Goal: Task Accomplishment & Management: Manage account settings

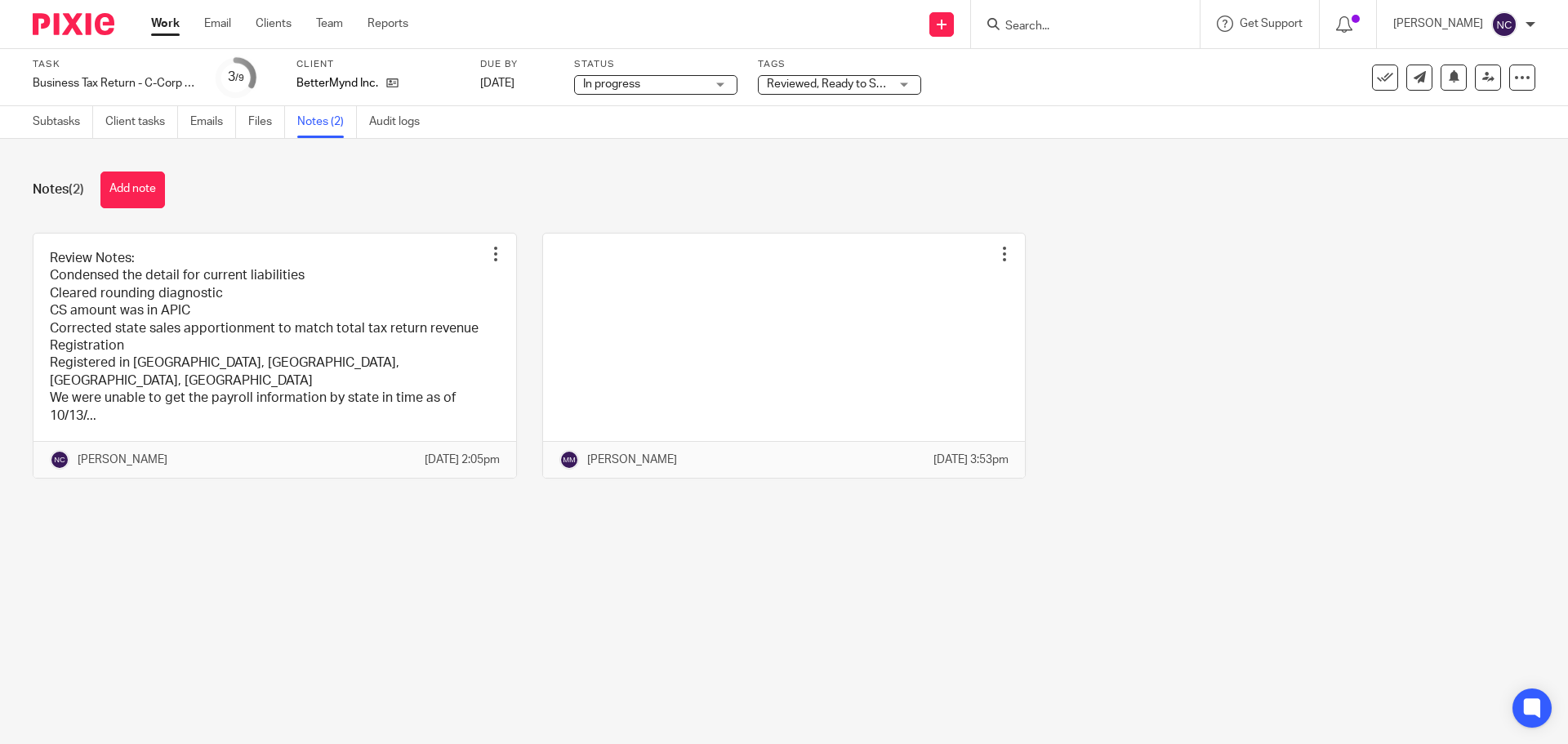
click at [80, 25] on img at bounding box center [73, 24] width 82 height 22
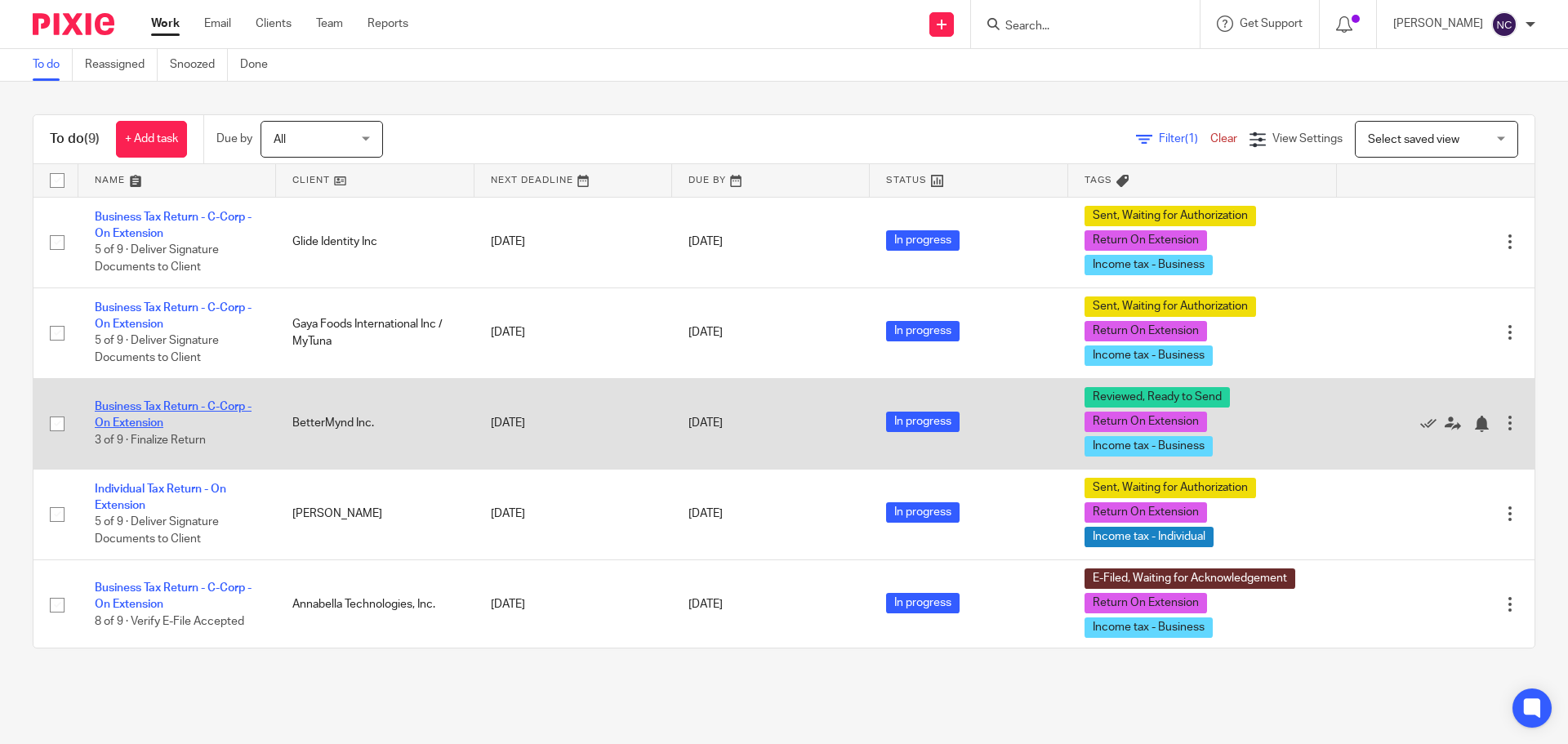
click at [144, 417] on link "Business Tax Return - C-Corp - On Extension" at bounding box center [172, 415] width 157 height 27
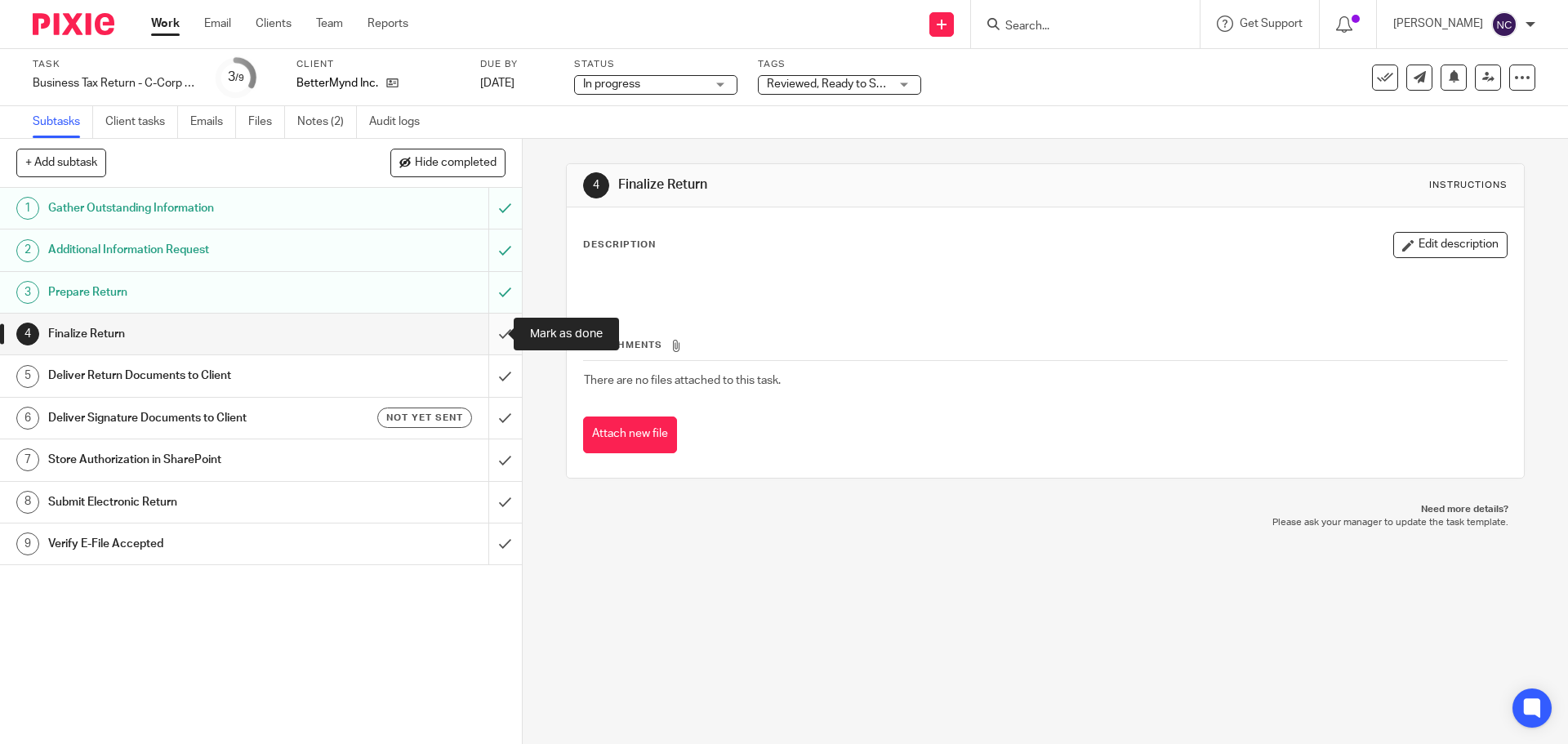
click at [491, 331] on input "submit" at bounding box center [260, 334] width 521 height 41
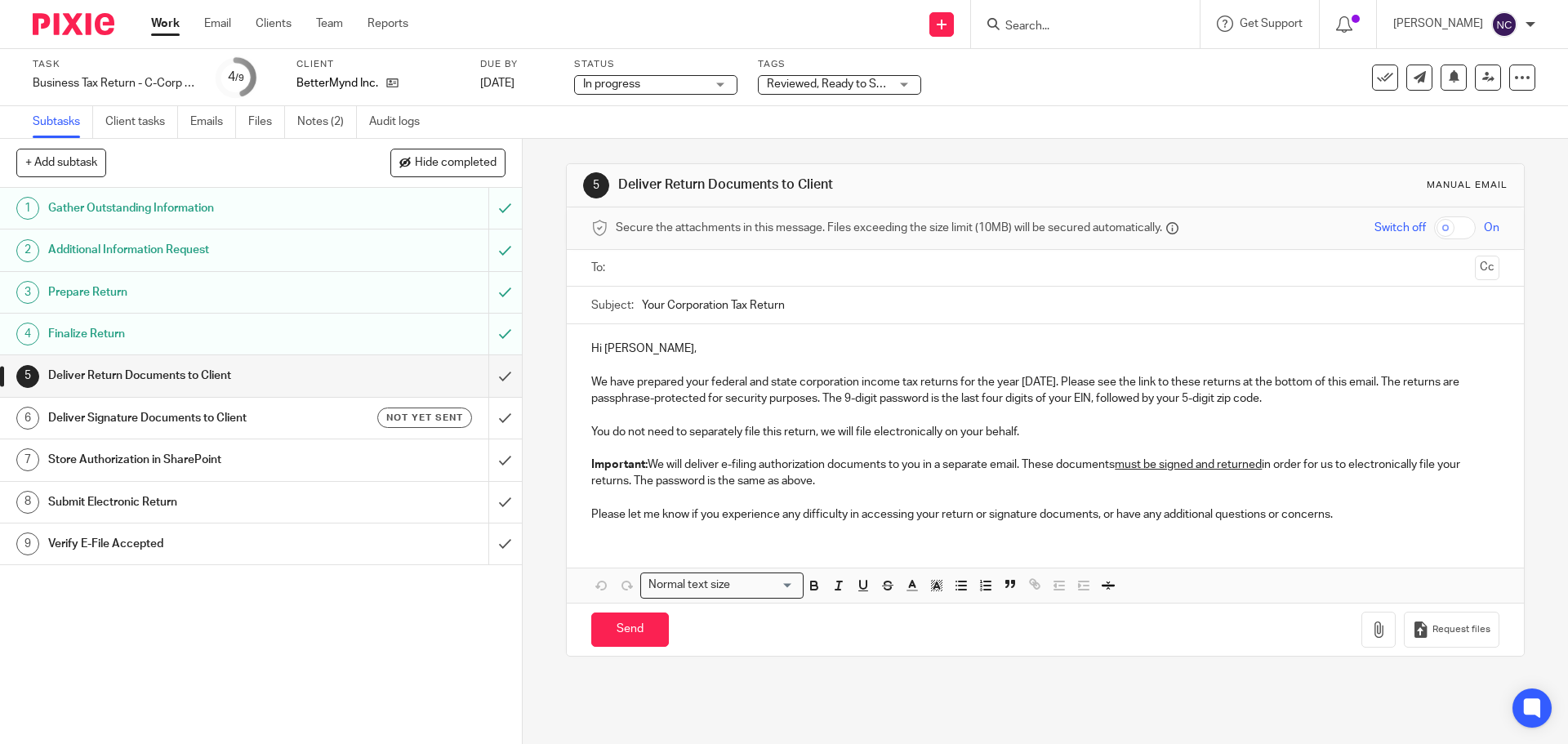
click at [1434, 231] on input "checkbox" at bounding box center [1454, 227] width 41 height 23
checkbox input "true"
click at [1382, 274] on input "text" at bounding box center [1044, 268] width 846 height 18
click at [833, 265] on input "text" at bounding box center [1110, 269] width 717 height 32
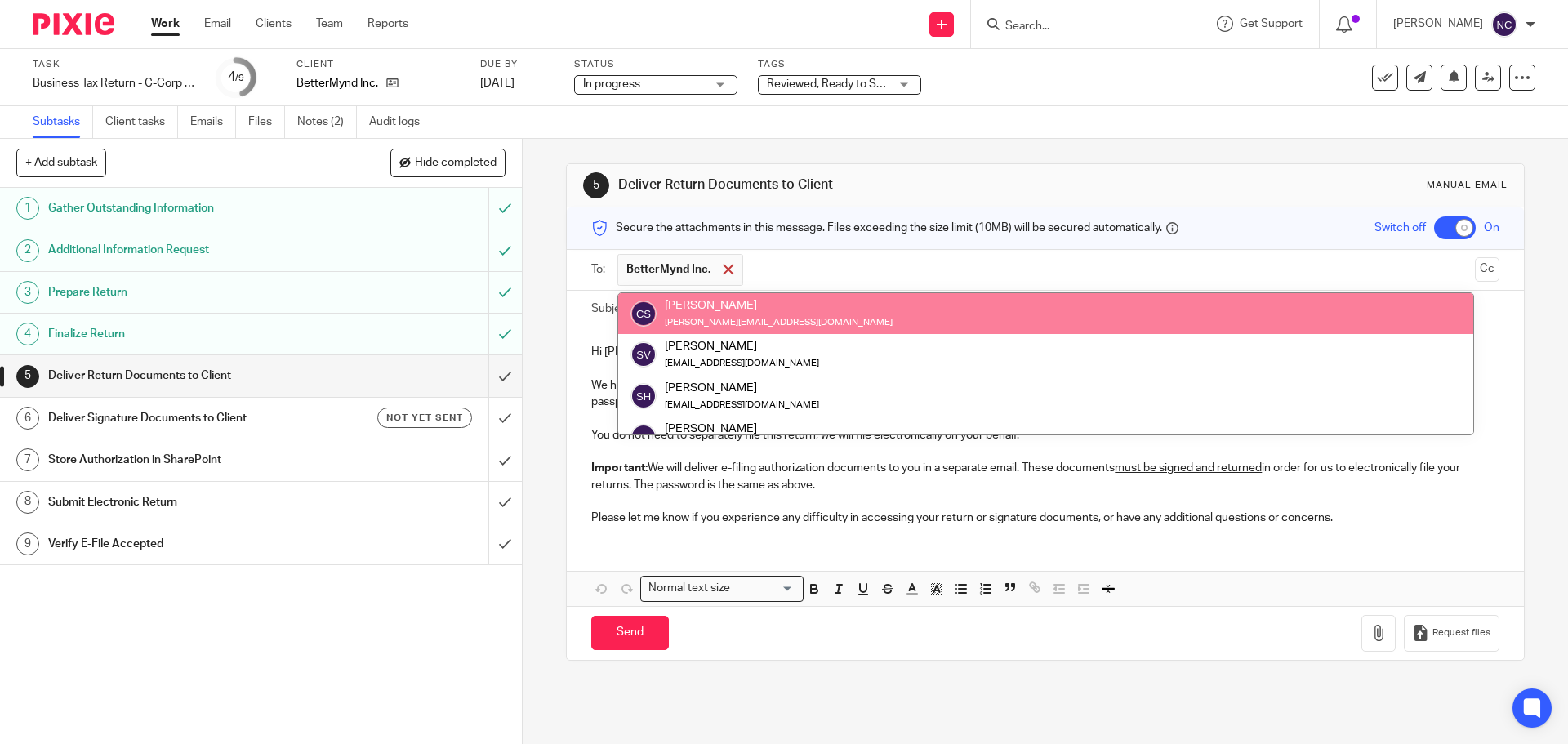
click at [725, 267] on span at bounding box center [729, 269] width 11 height 11
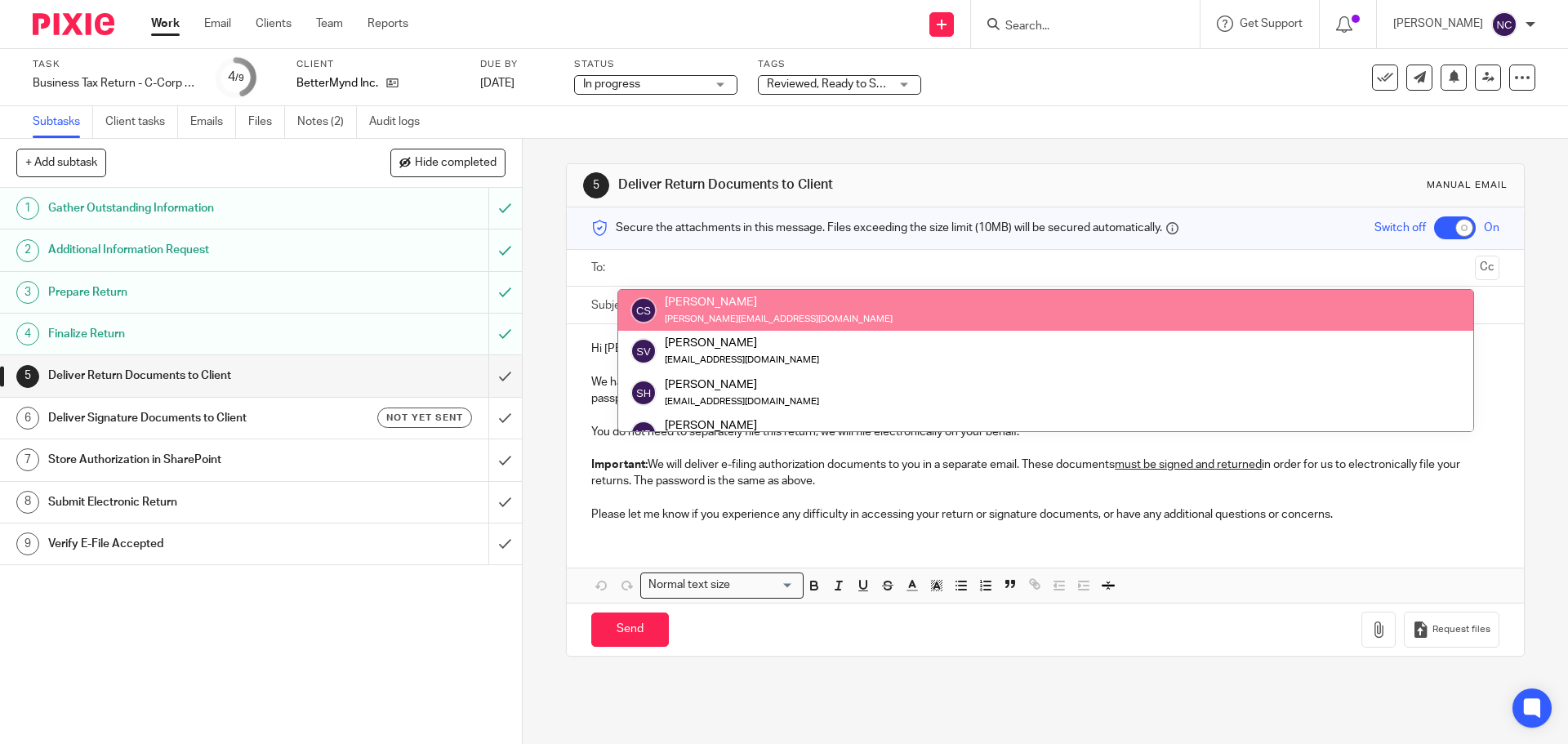
click at [698, 312] on div "cody@bettermynd.com" at bounding box center [778, 319] width 228 height 16
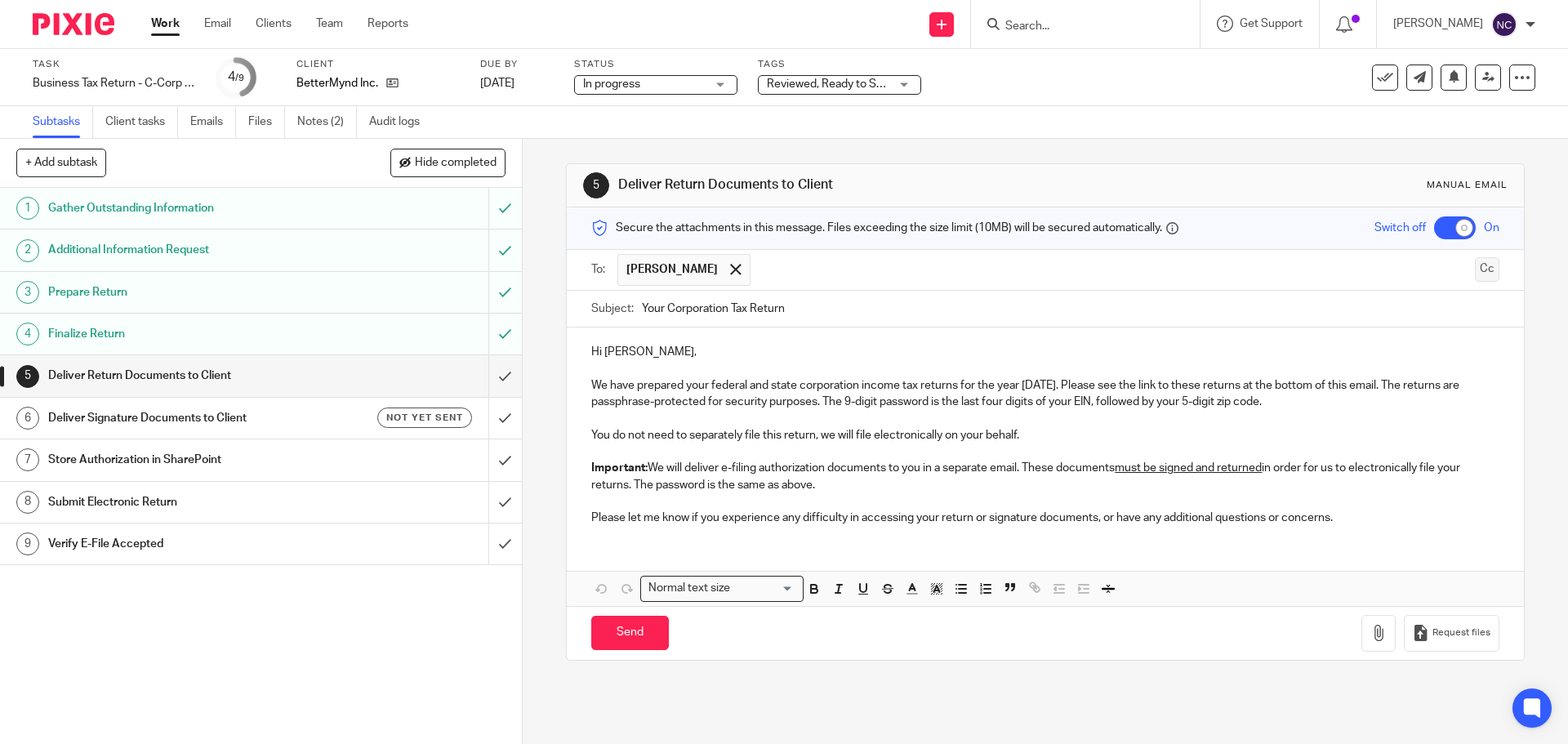
click at [1475, 270] on button "Cc" at bounding box center [1487, 269] width 25 height 25
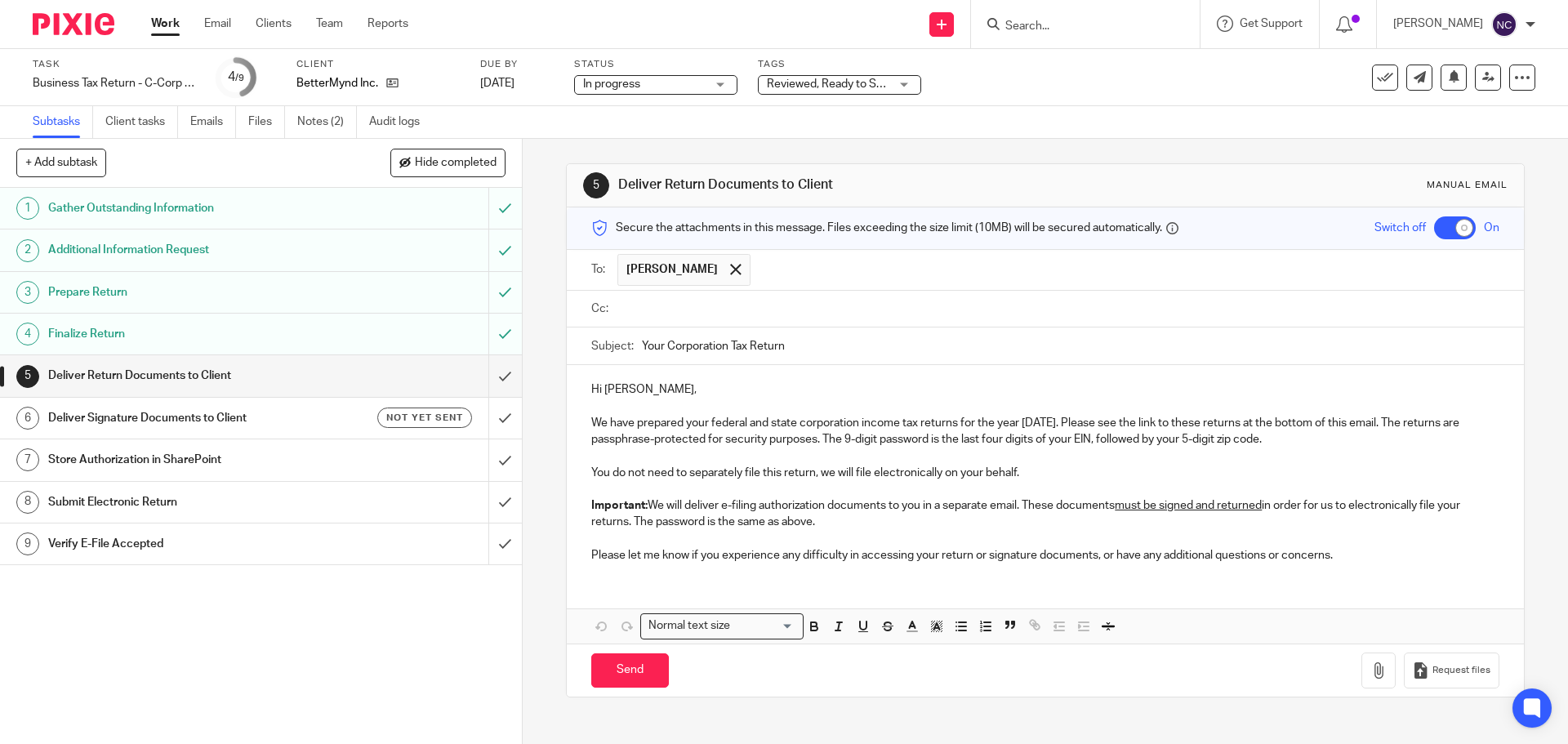
click at [780, 300] on input "text" at bounding box center [1057, 309] width 871 height 18
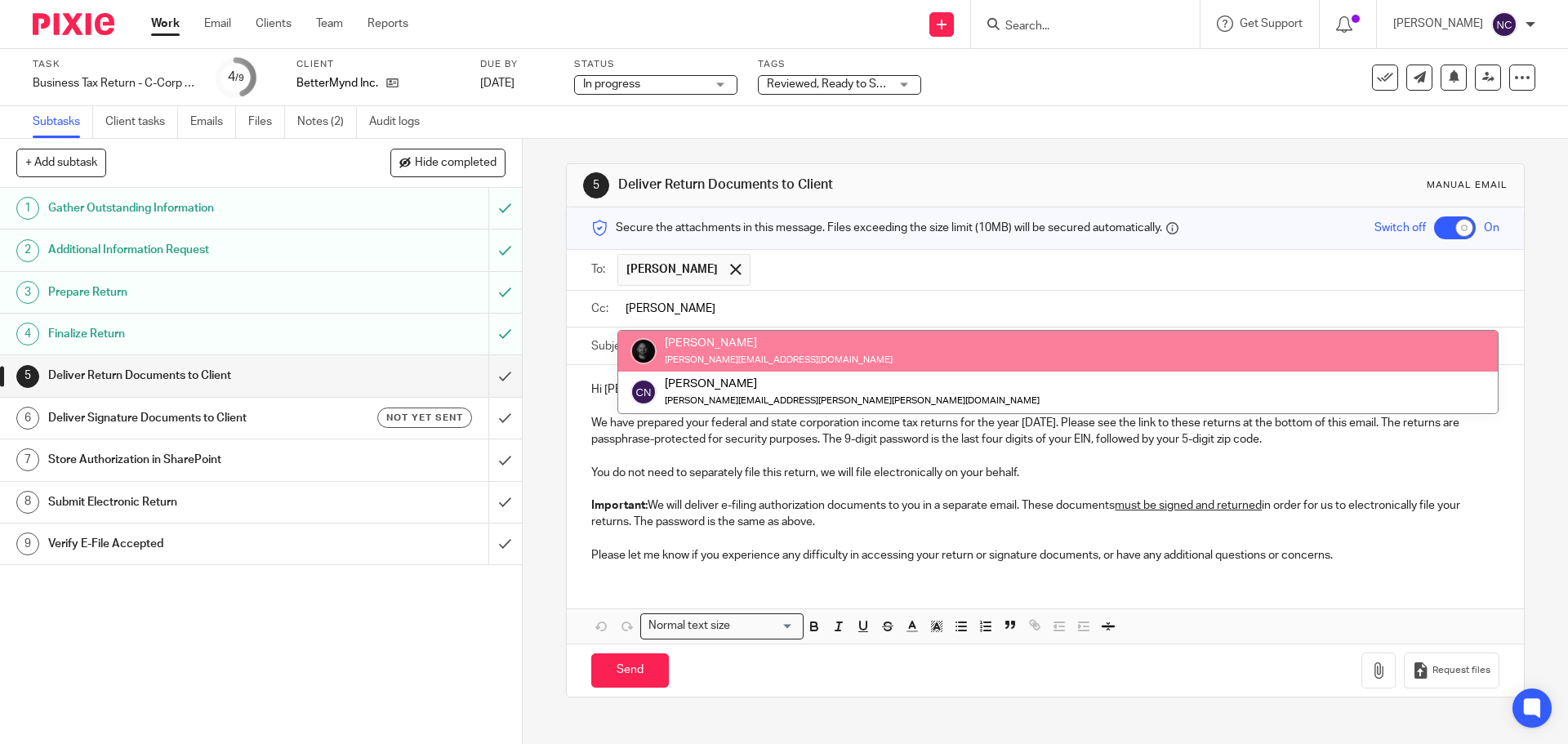
type input "chris"
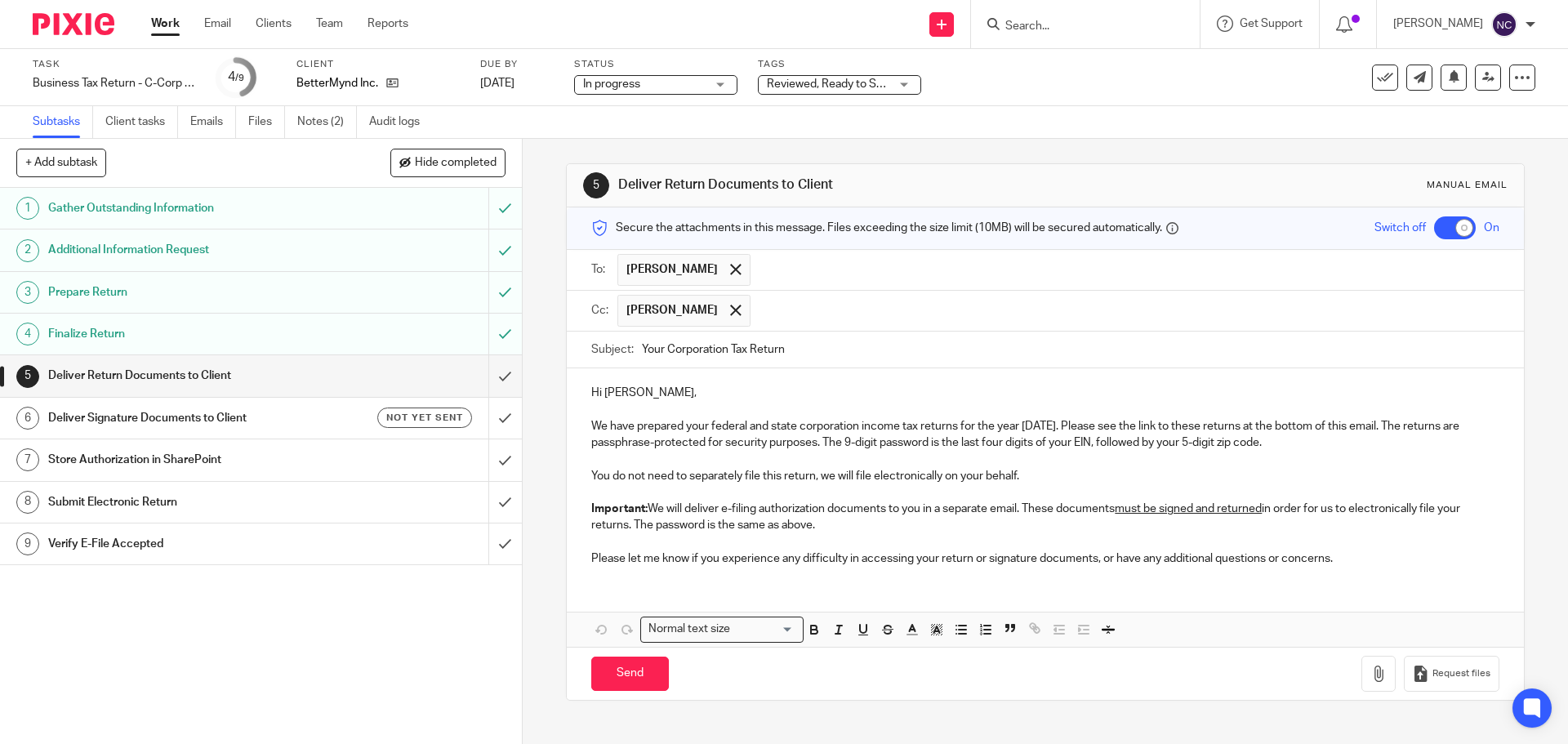
click at [800, 587] on div "Hi Cody, We have prepared your federal and state corporation income tax returns…" at bounding box center [1046, 507] width 957 height 278
drag, startPoint x: 1366, startPoint y: 533, endPoint x: 1345, endPoint y: 552, distance: 28.3
click at [1364, 535] on p at bounding box center [1045, 542] width 907 height 16
click at [1345, 552] on p "Please let me know if you experience any difficulty in accessing your return or…" at bounding box center [1045, 559] width 907 height 16
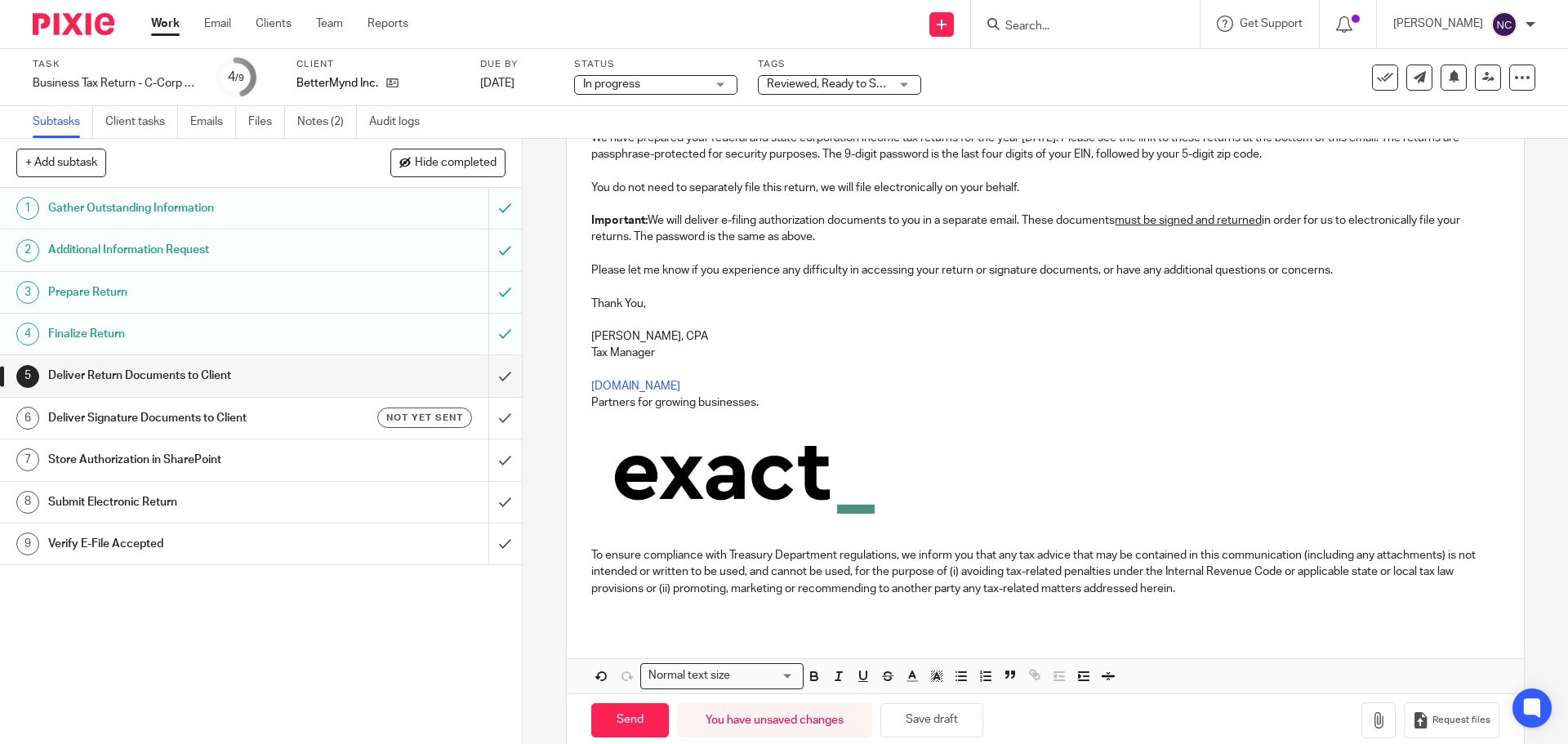
scroll to position [316, 0]
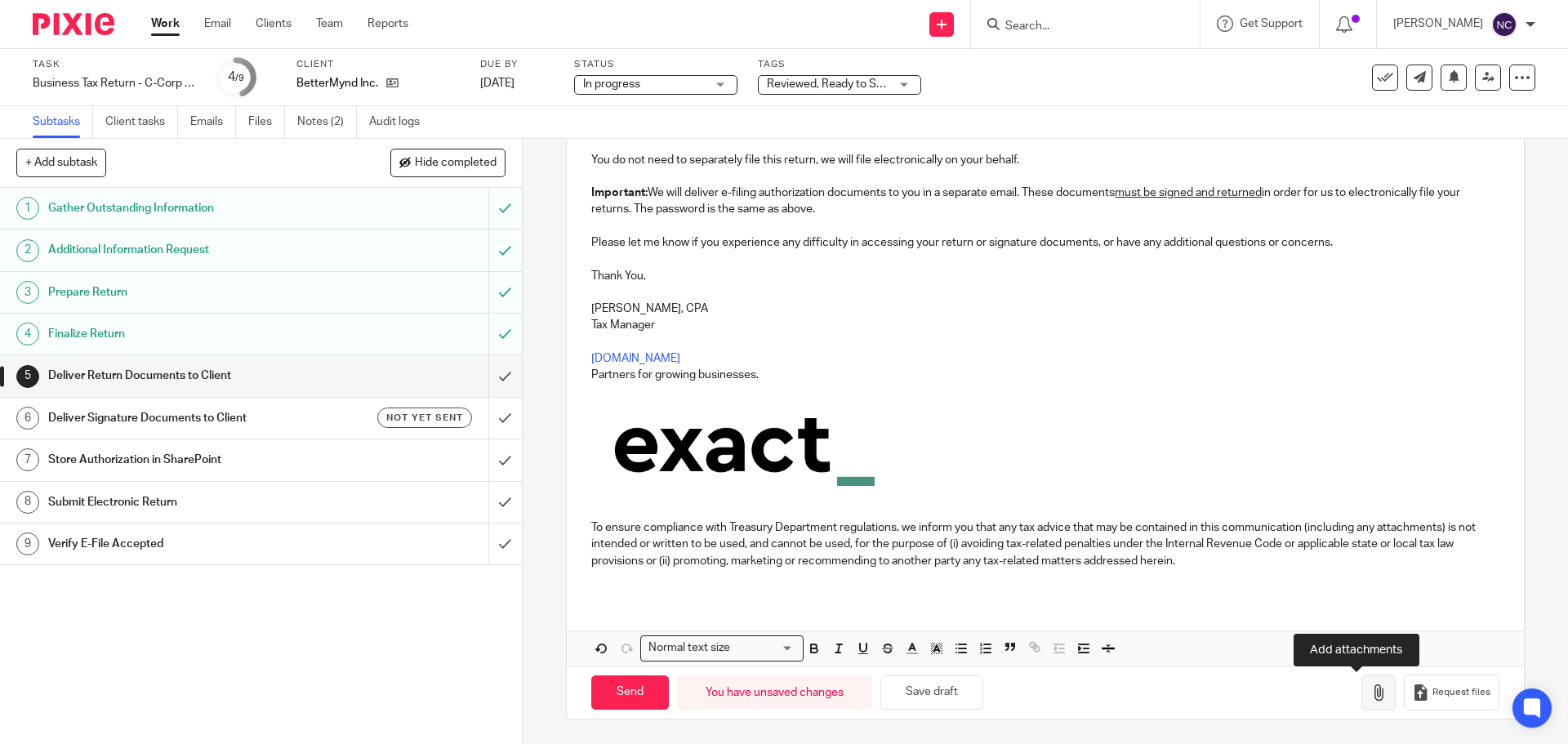
click at [1365, 699] on button "button" at bounding box center [1378, 693] width 34 height 37
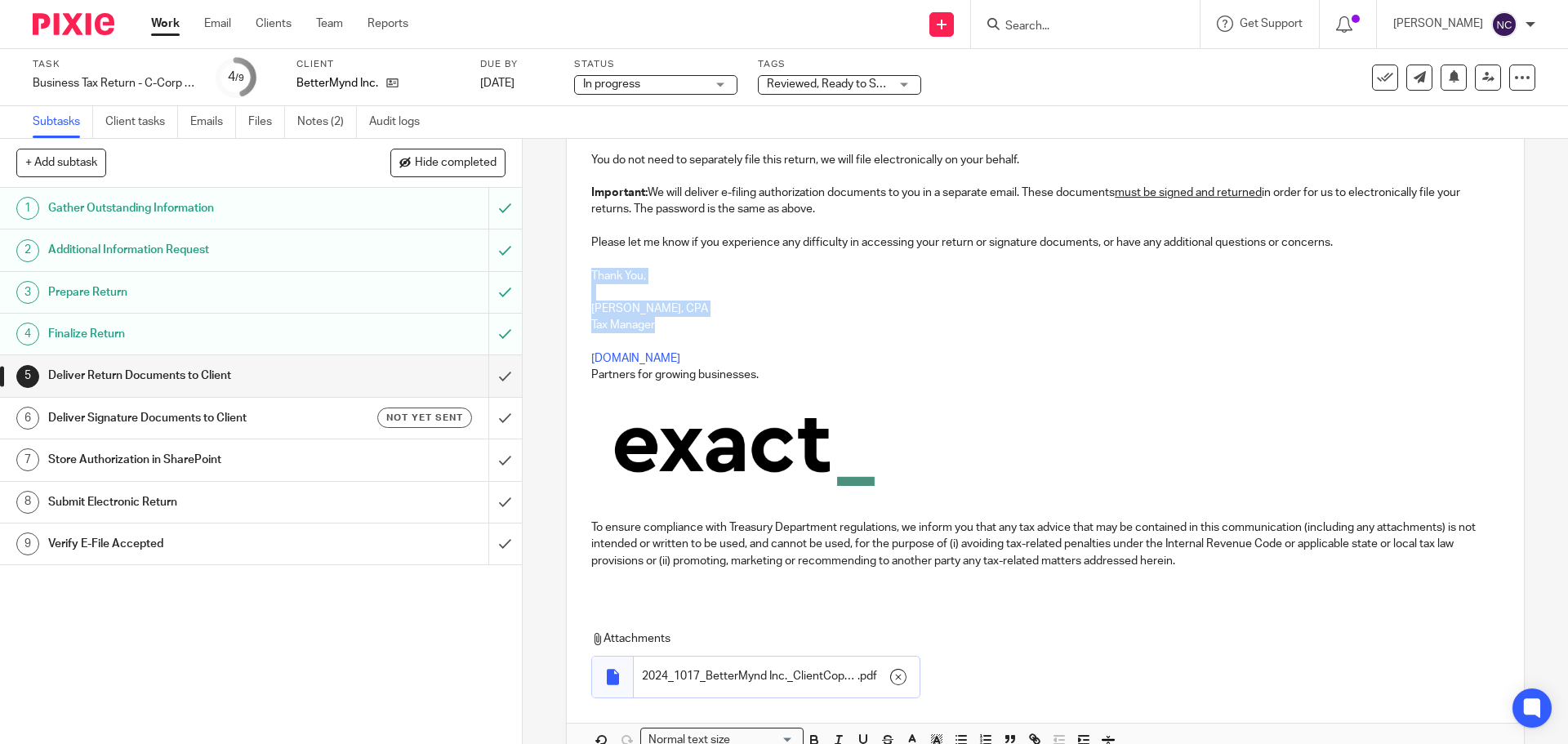
drag, startPoint x: 589, startPoint y: 274, endPoint x: 700, endPoint y: 331, distance: 124.8
click at [700, 331] on div "Hi Cody, We have prepared your federal and state corporation income tax returns…" at bounding box center [1046, 324] width 957 height 545
copy div "Thank You, Nick Carabott, CPA Tax Manager"
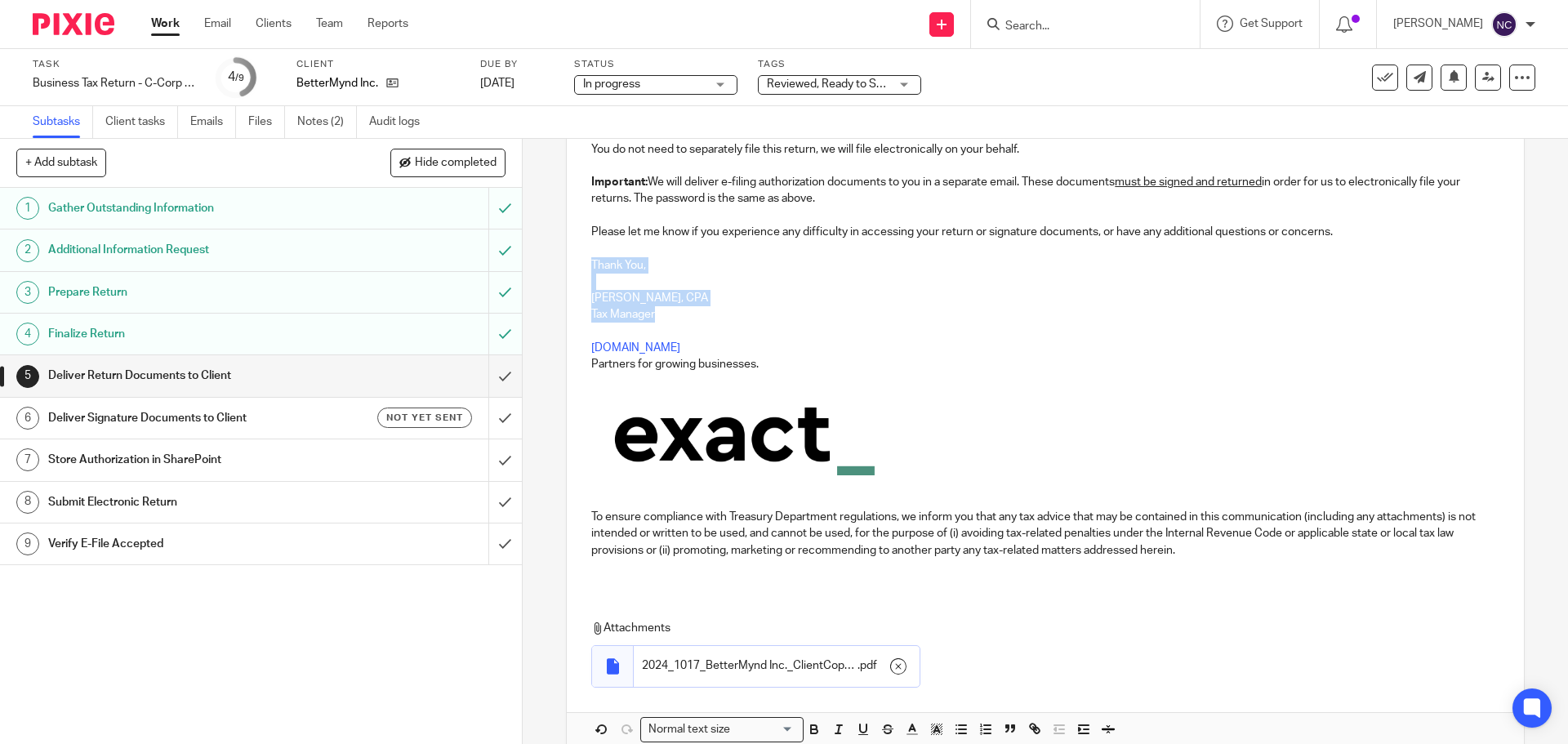
scroll to position [409, 0]
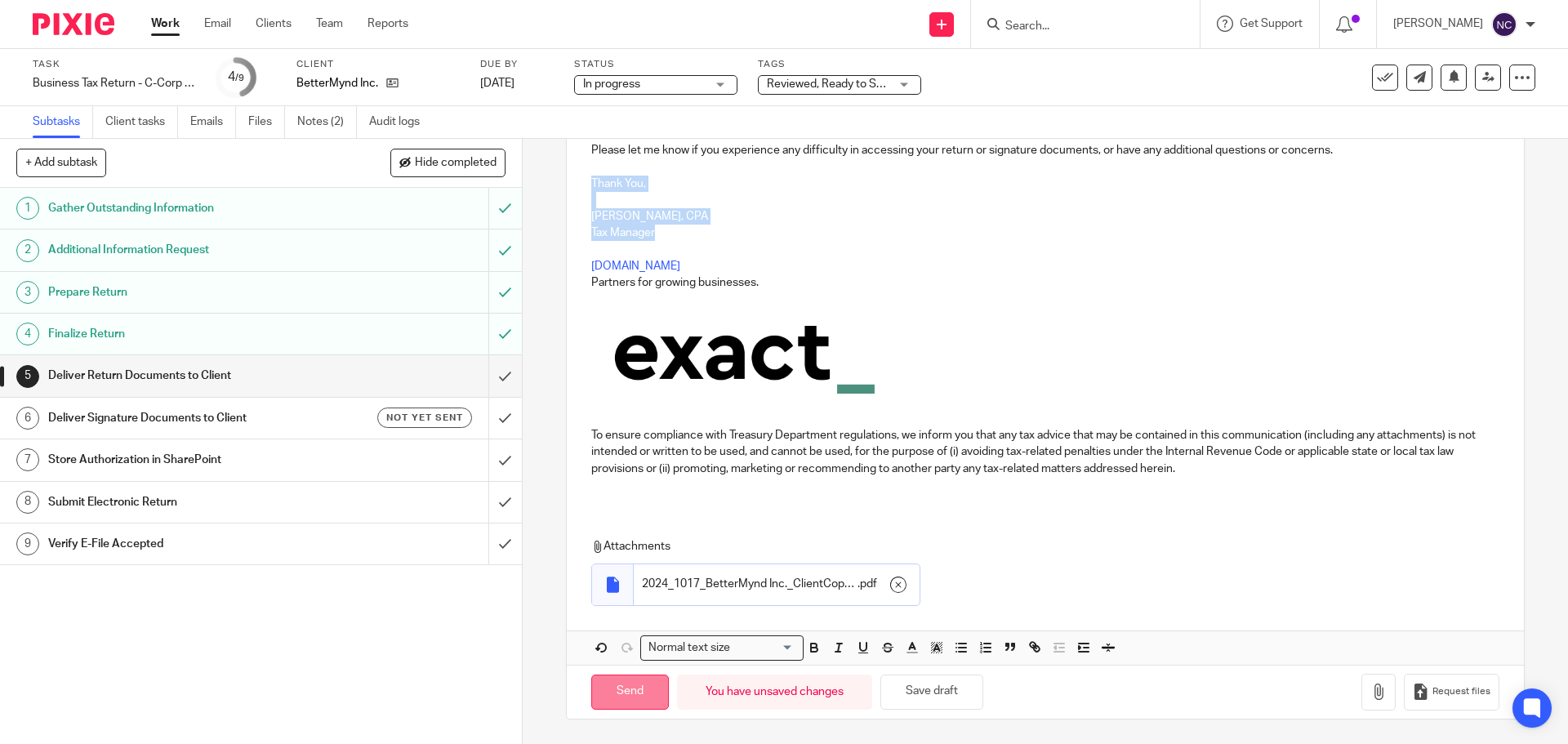
click at [611, 687] on input "Send" at bounding box center [630, 692] width 78 height 35
checkbox input "false"
type input "Sent"
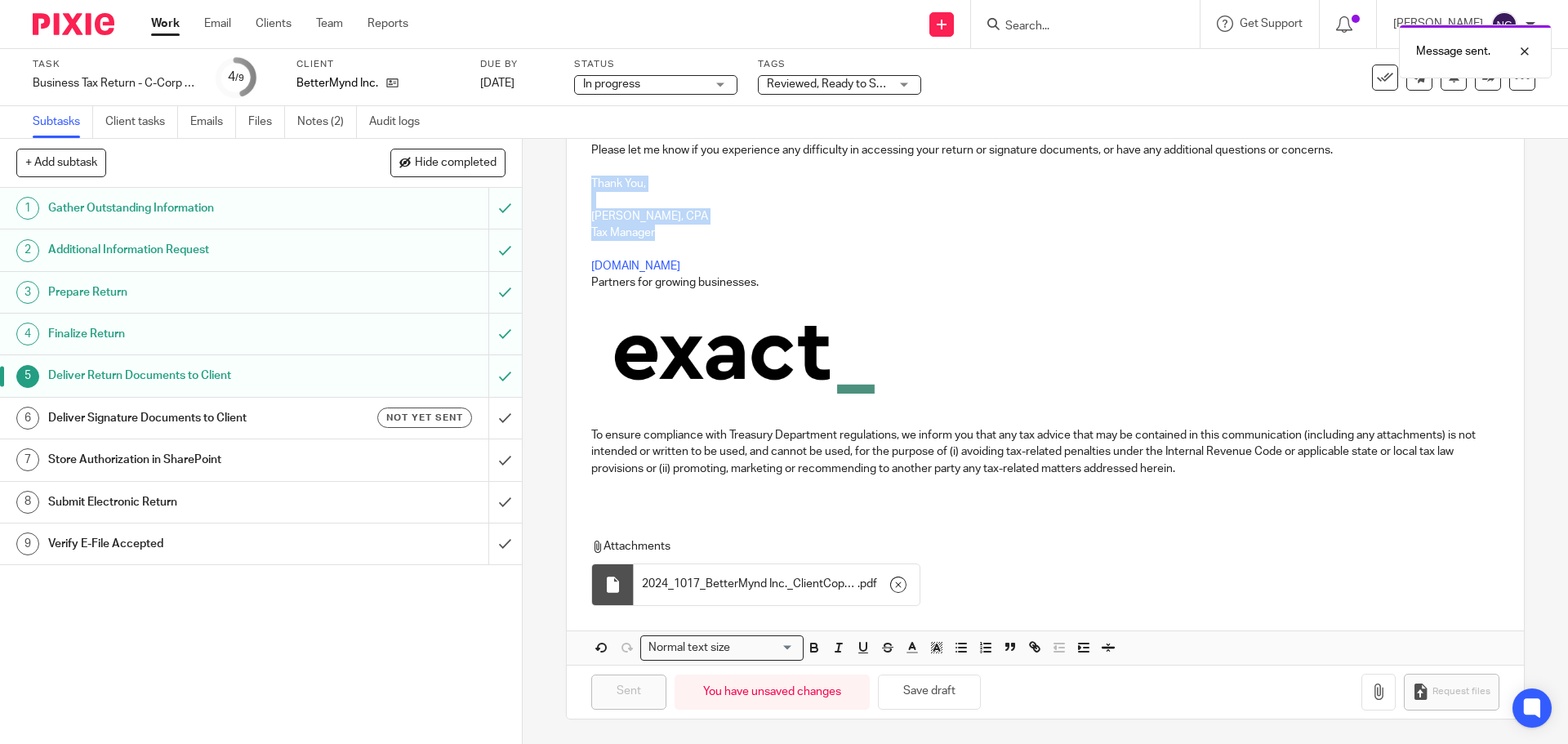
click at [164, 421] on h1 "Deliver Signature Documents to Client" at bounding box center [190, 418] width 282 height 25
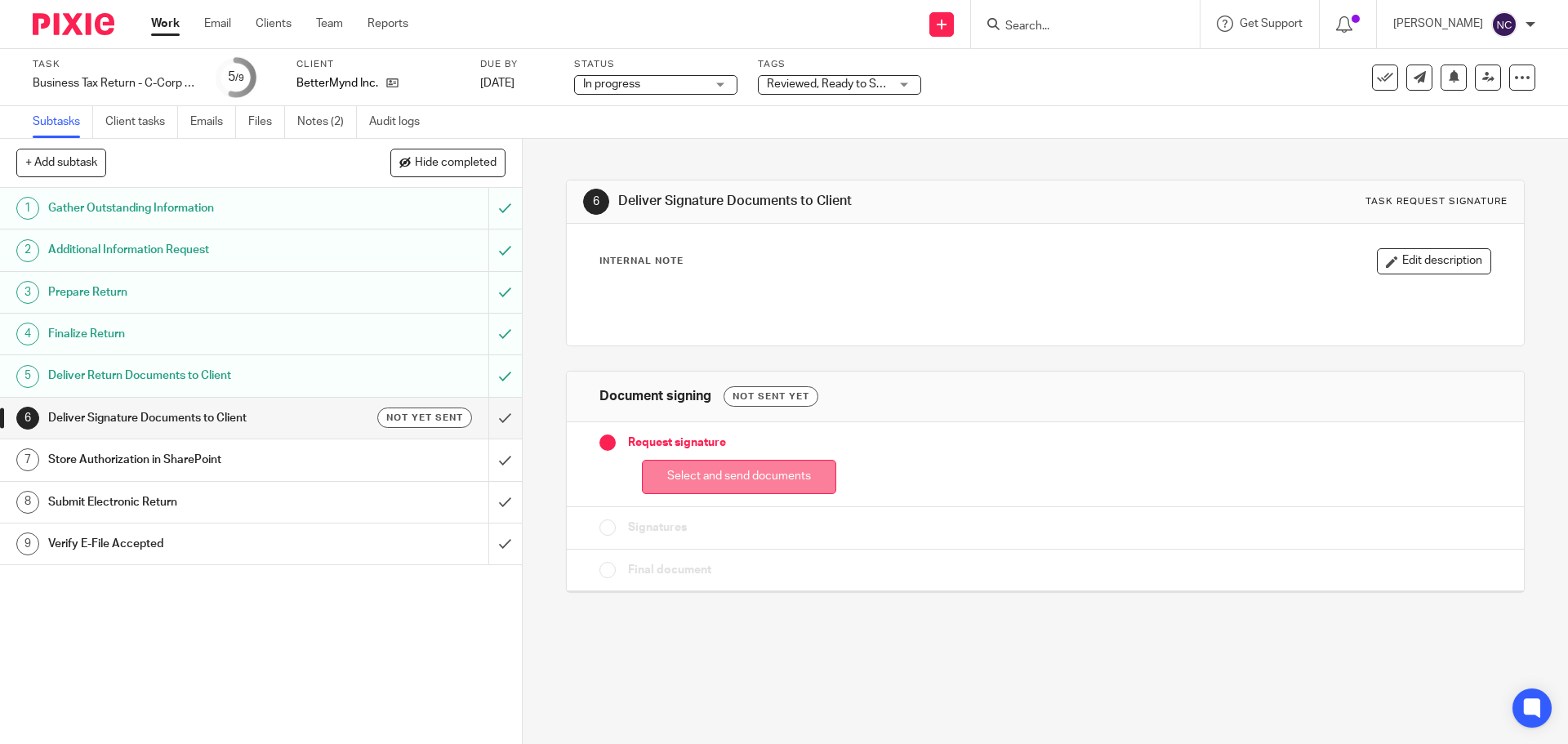
click at [701, 475] on button "Select and send documents" at bounding box center [740, 477] width 194 height 35
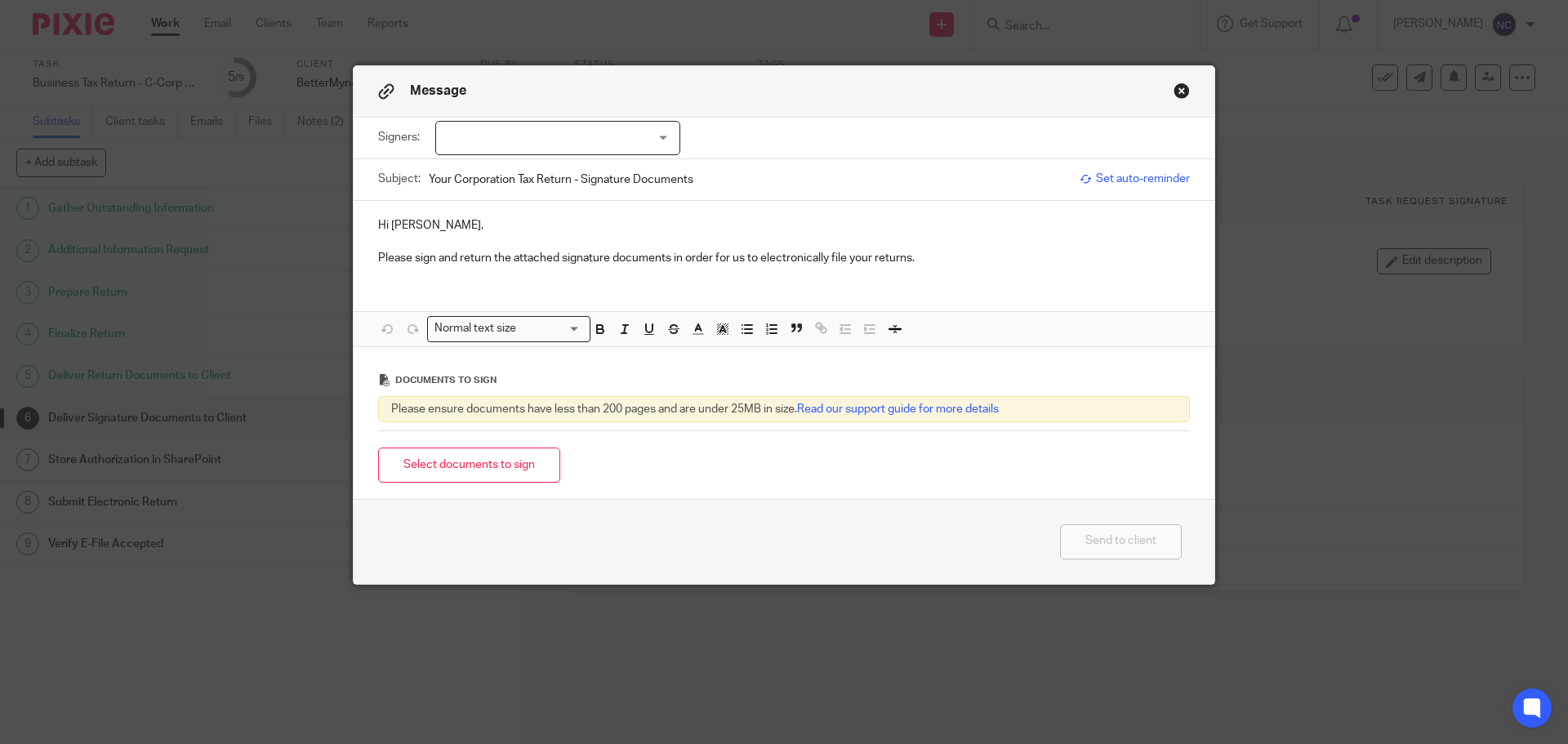
click at [614, 131] on div at bounding box center [557, 137] width 245 height 34
click at [532, 179] on li "[PERSON_NAME]" at bounding box center [553, 171] width 244 height 34
checkbox input "true"
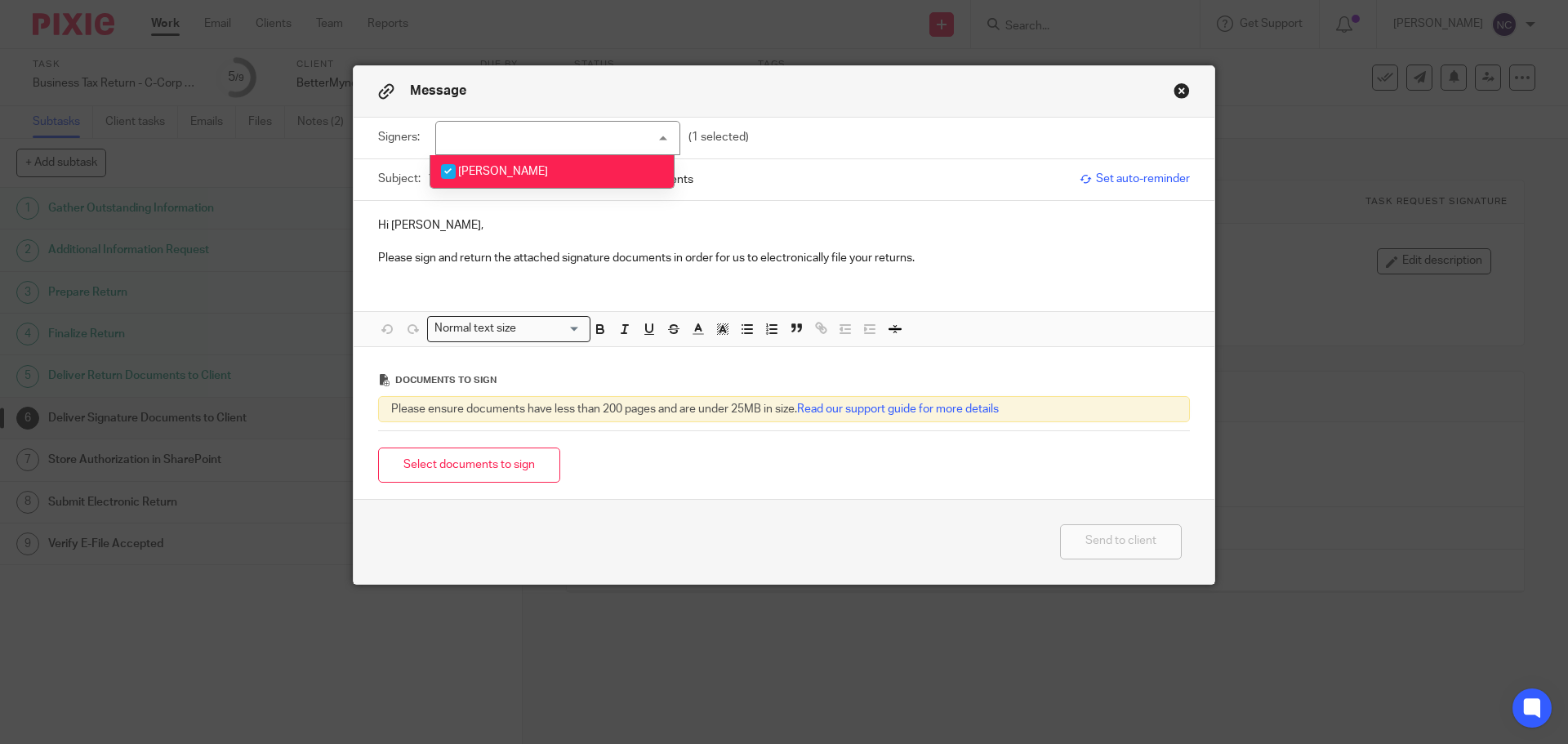
click at [839, 379] on div "Documents to sign" at bounding box center [784, 380] width 812 height 33
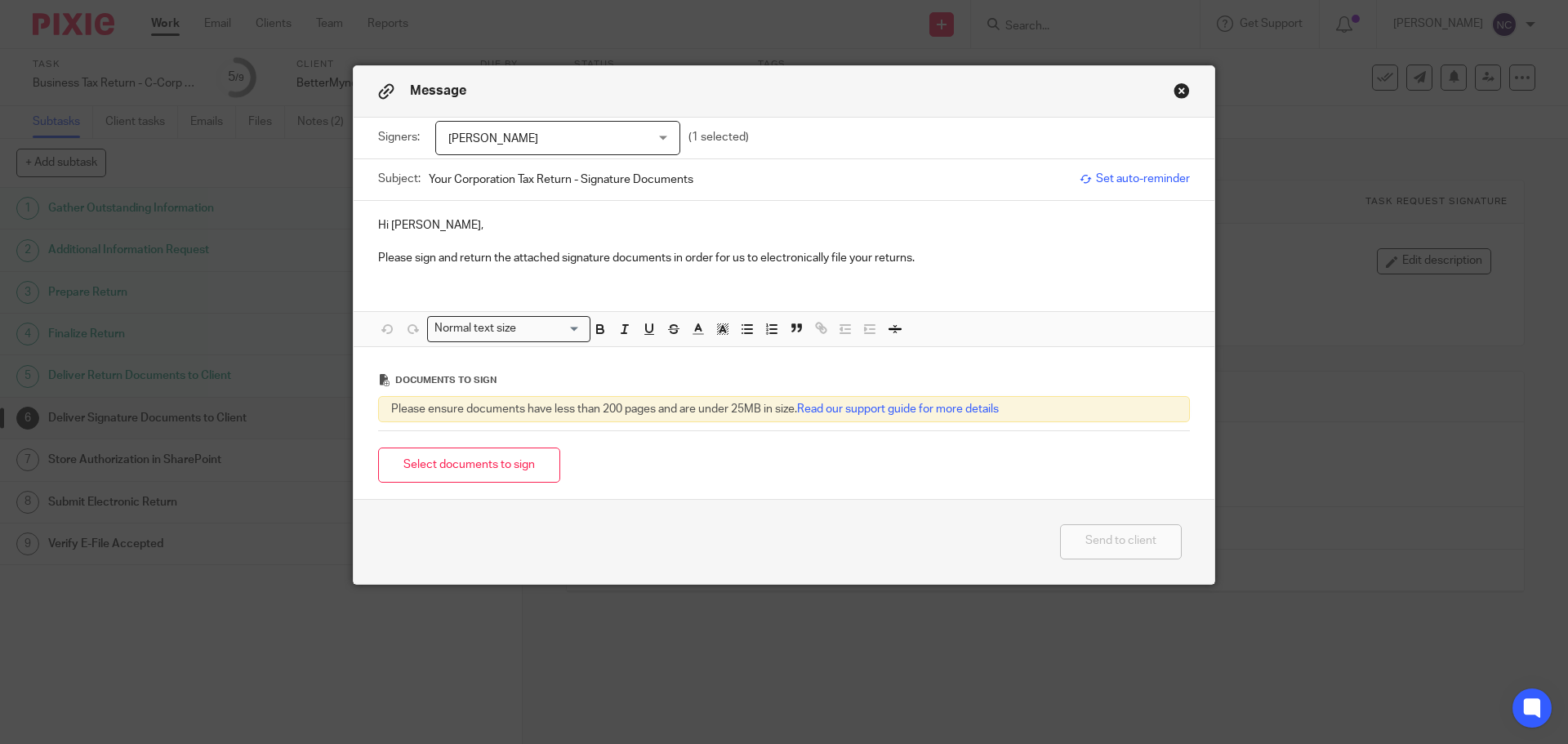
click at [958, 266] on p "Please sign and return the attached signature documents in order for us to elec…" at bounding box center [784, 258] width 812 height 16
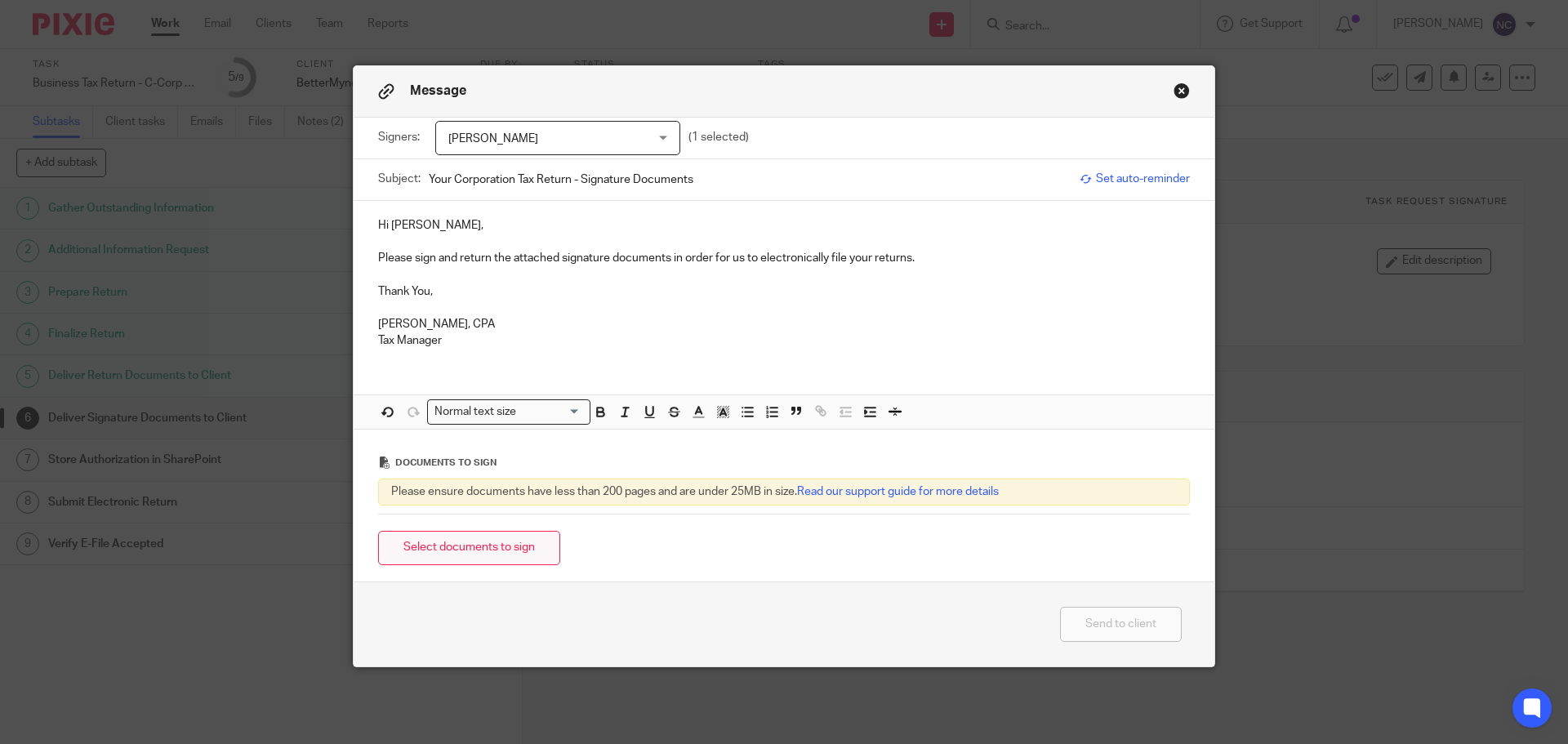
click at [403, 543] on button "Select documents to sign" at bounding box center [469, 548] width 182 height 35
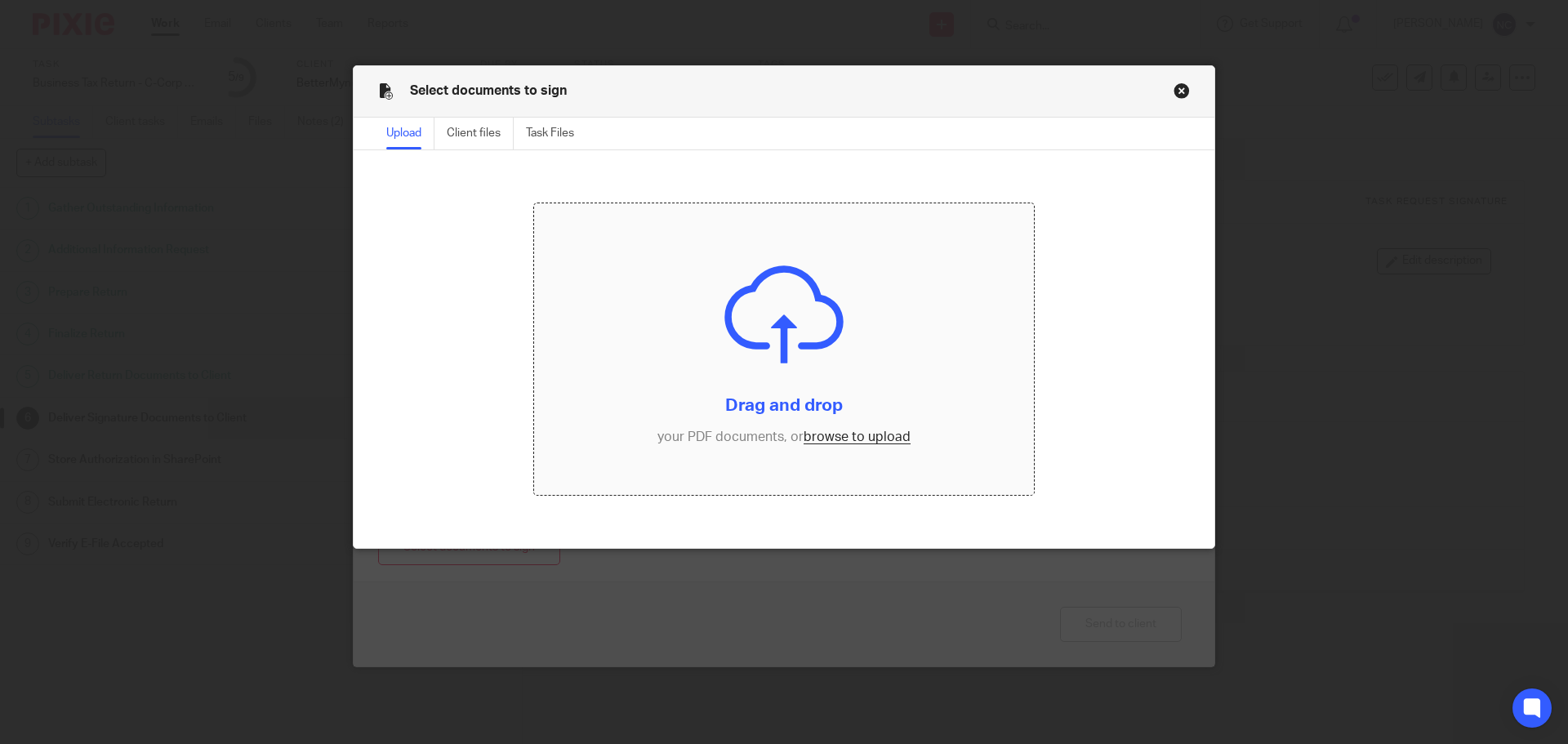
click at [848, 438] on input "file" at bounding box center [784, 349] width 500 height 292
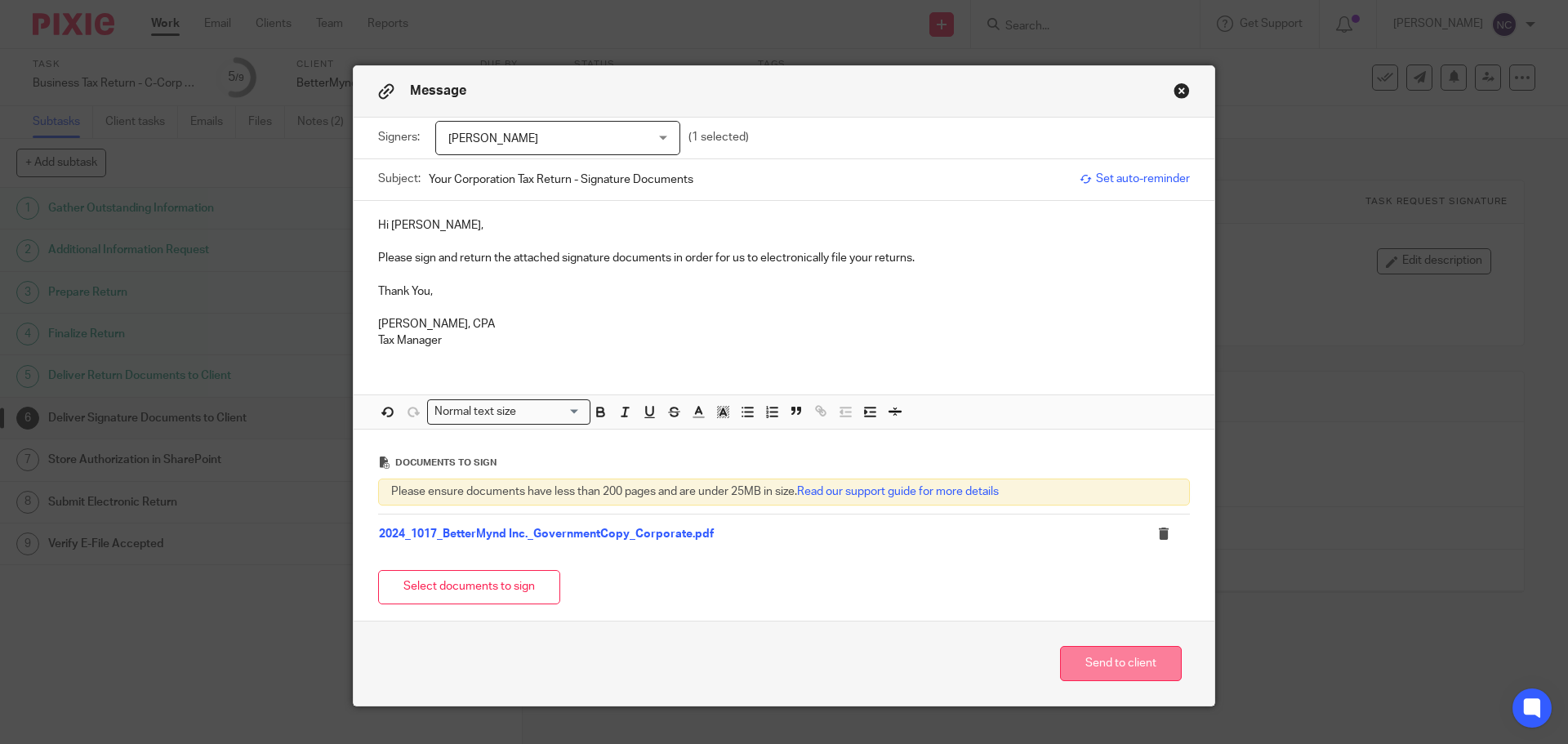
click at [1099, 659] on button "Send to client" at bounding box center [1121, 663] width 122 height 35
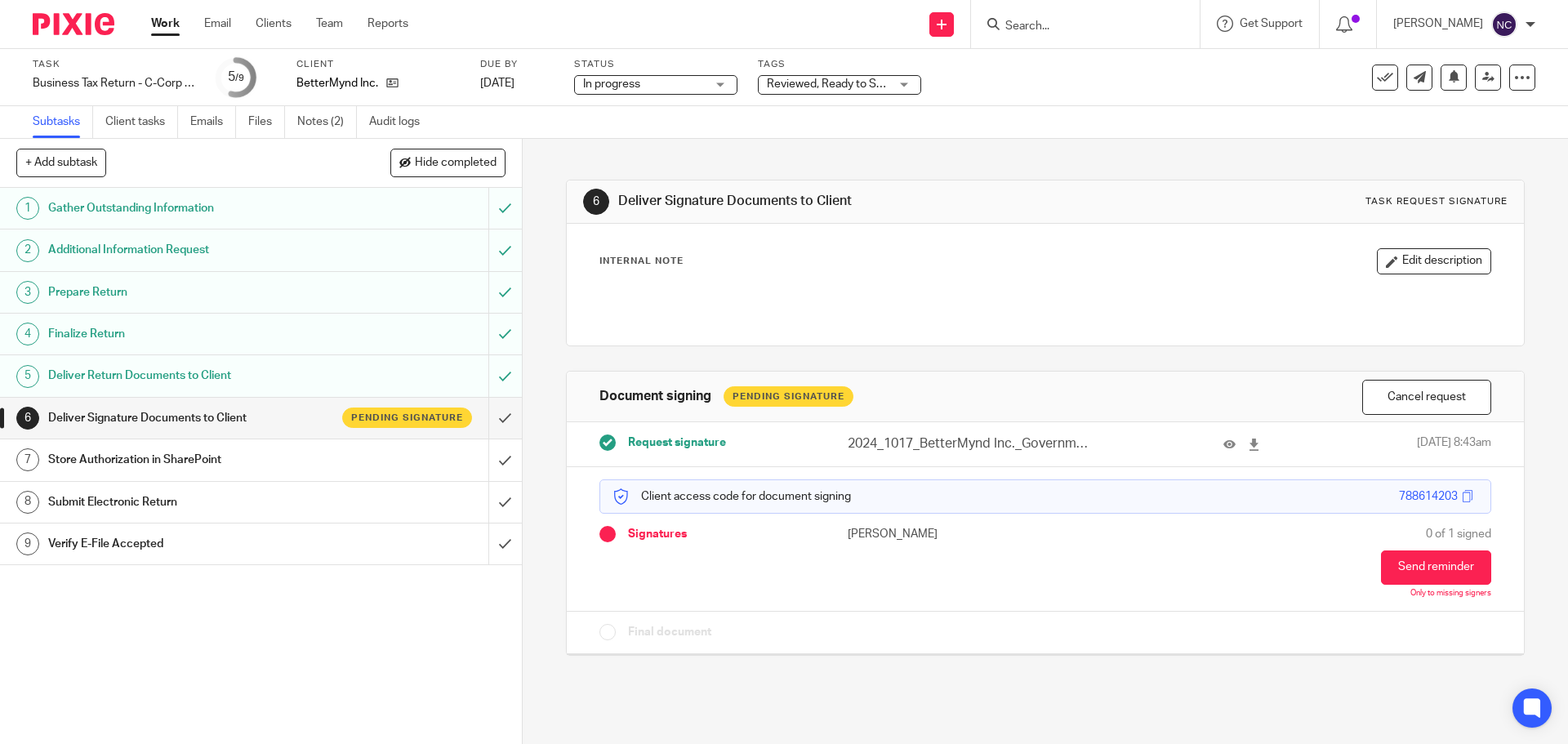
click at [815, 93] on div "Reviewed, Ready to Send + 2" at bounding box center [839, 84] width 163 height 19
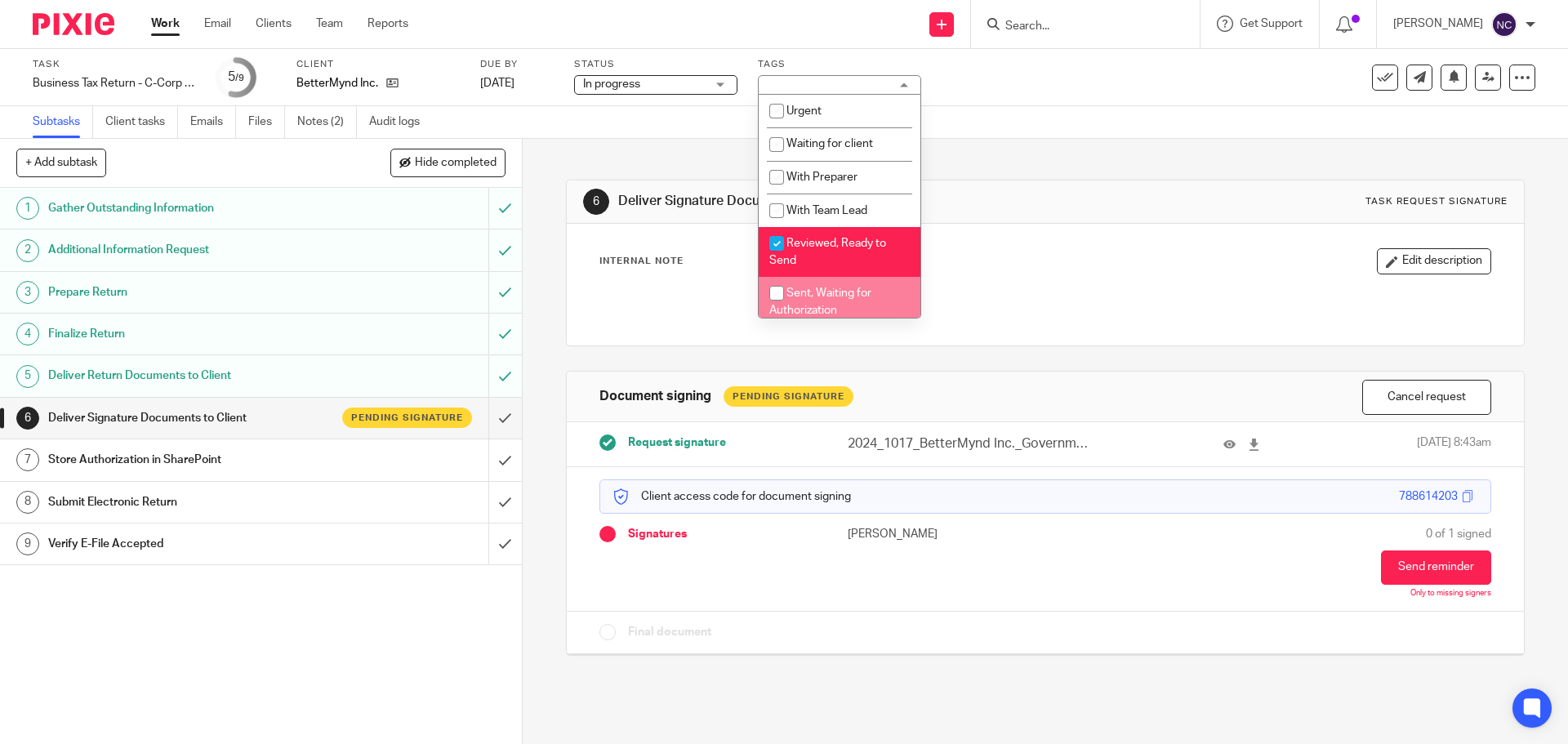
click at [808, 286] on li "Sent, Waiting for Authorization" at bounding box center [839, 301] width 161 height 49
checkbox input "true"
click at [786, 244] on input "checkbox" at bounding box center [777, 244] width 31 height 31
checkbox input "false"
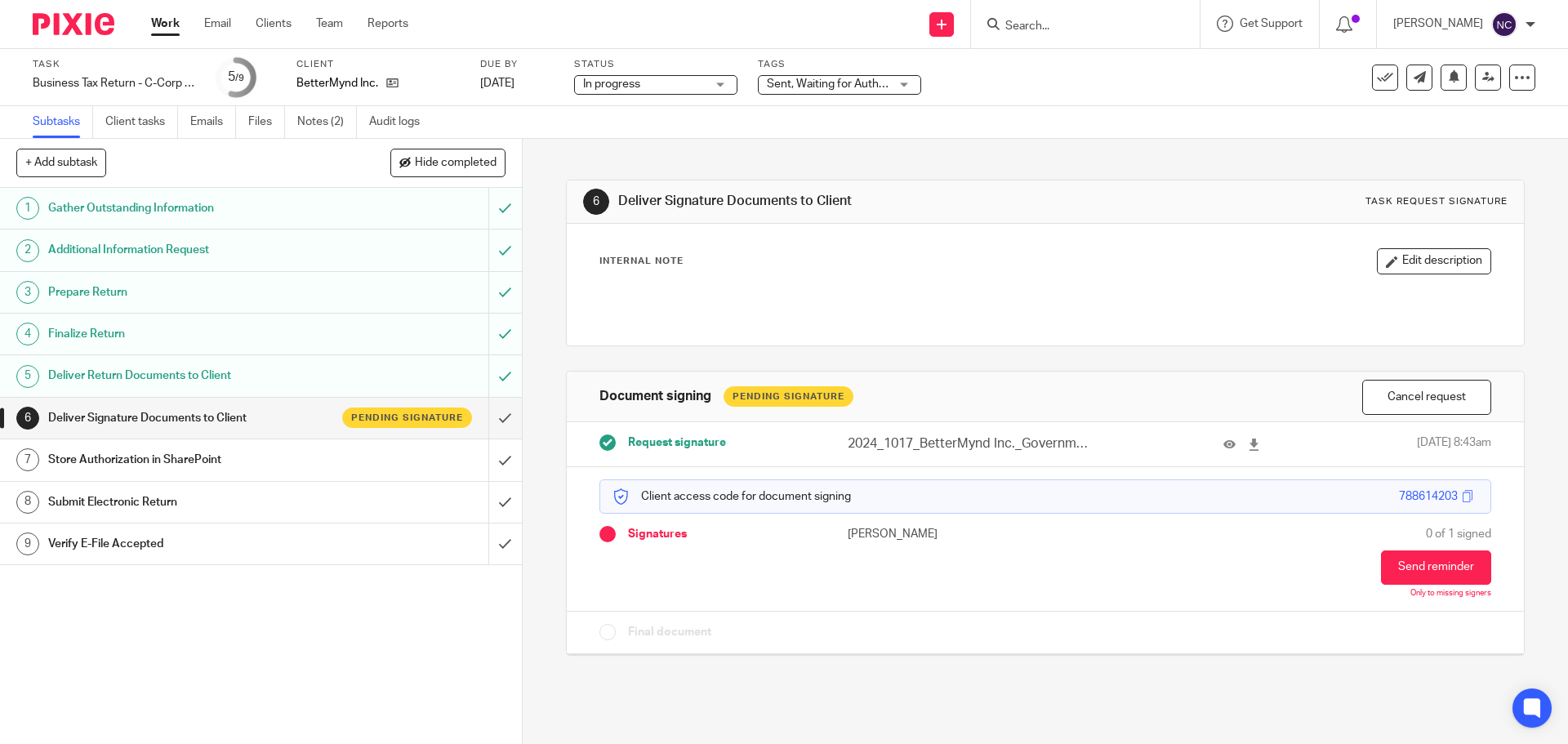
click at [103, 12] on div at bounding box center [67, 24] width 135 height 49
click at [95, 16] on img at bounding box center [73, 24] width 82 height 22
